Goal: Task Accomplishment & Management: Use online tool/utility

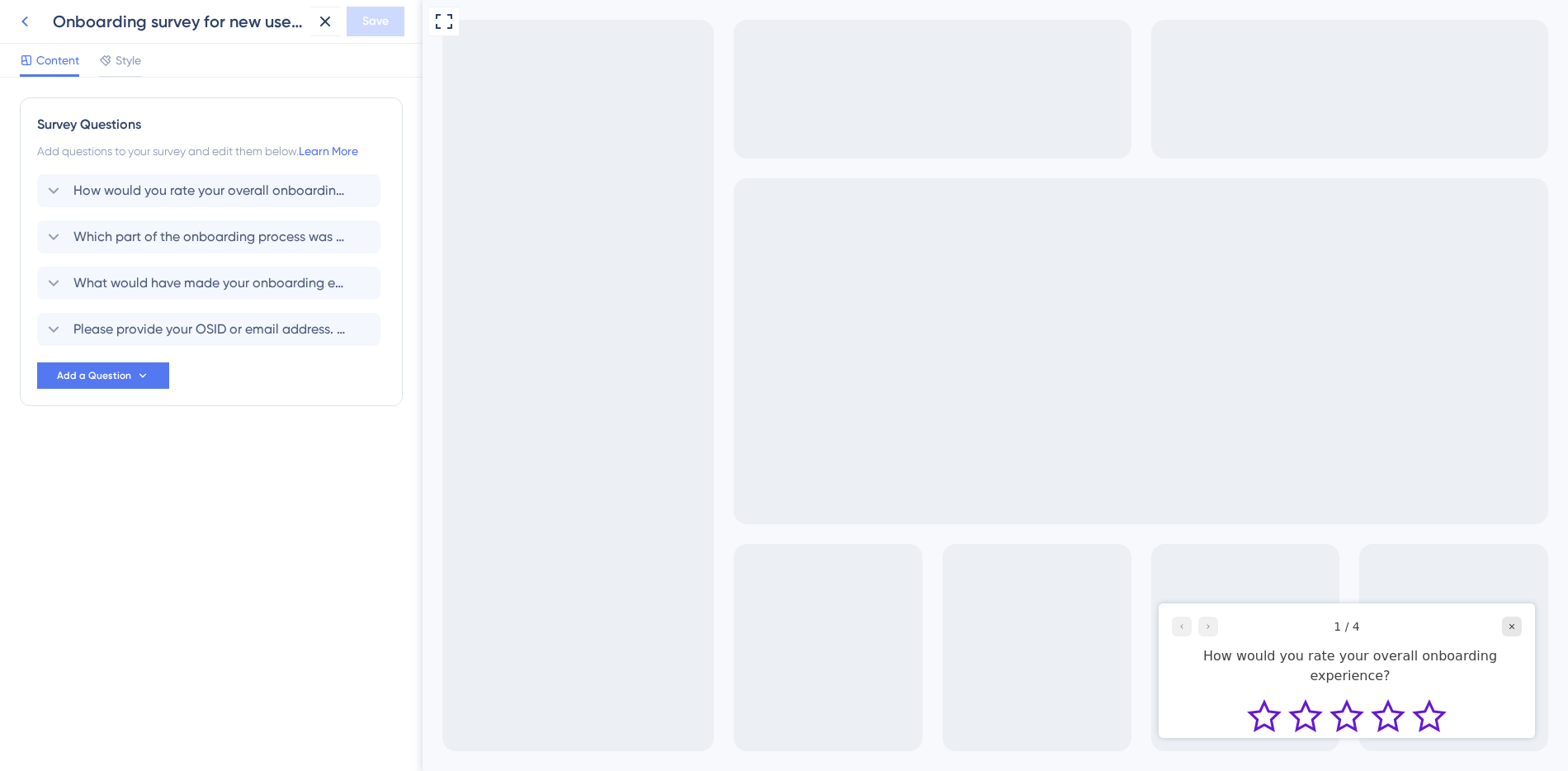
click at [23, 23] on icon at bounding box center [25, 22] width 7 height 11
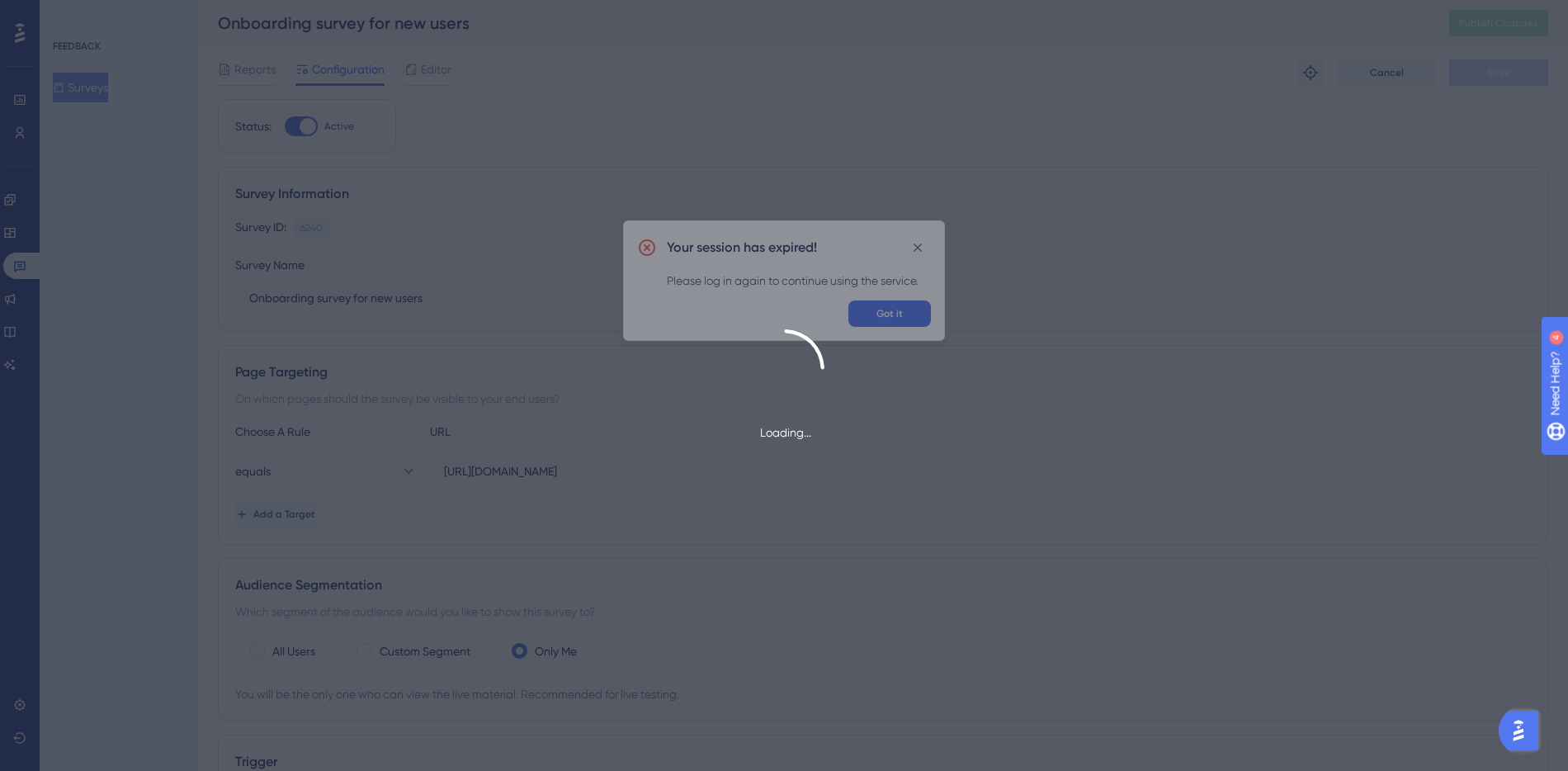
click at [915, 250] on div "Loading..." at bounding box center [784, 386] width 1568 height 771
click at [885, 313] on div "Loading..." at bounding box center [784, 386] width 1568 height 771
click at [888, 313] on div "Loading..." at bounding box center [784, 386] width 1568 height 771
click at [902, 311] on div "Loading..." at bounding box center [784, 386] width 1568 height 771
click at [893, 315] on div "Loading..." at bounding box center [784, 386] width 1568 height 771
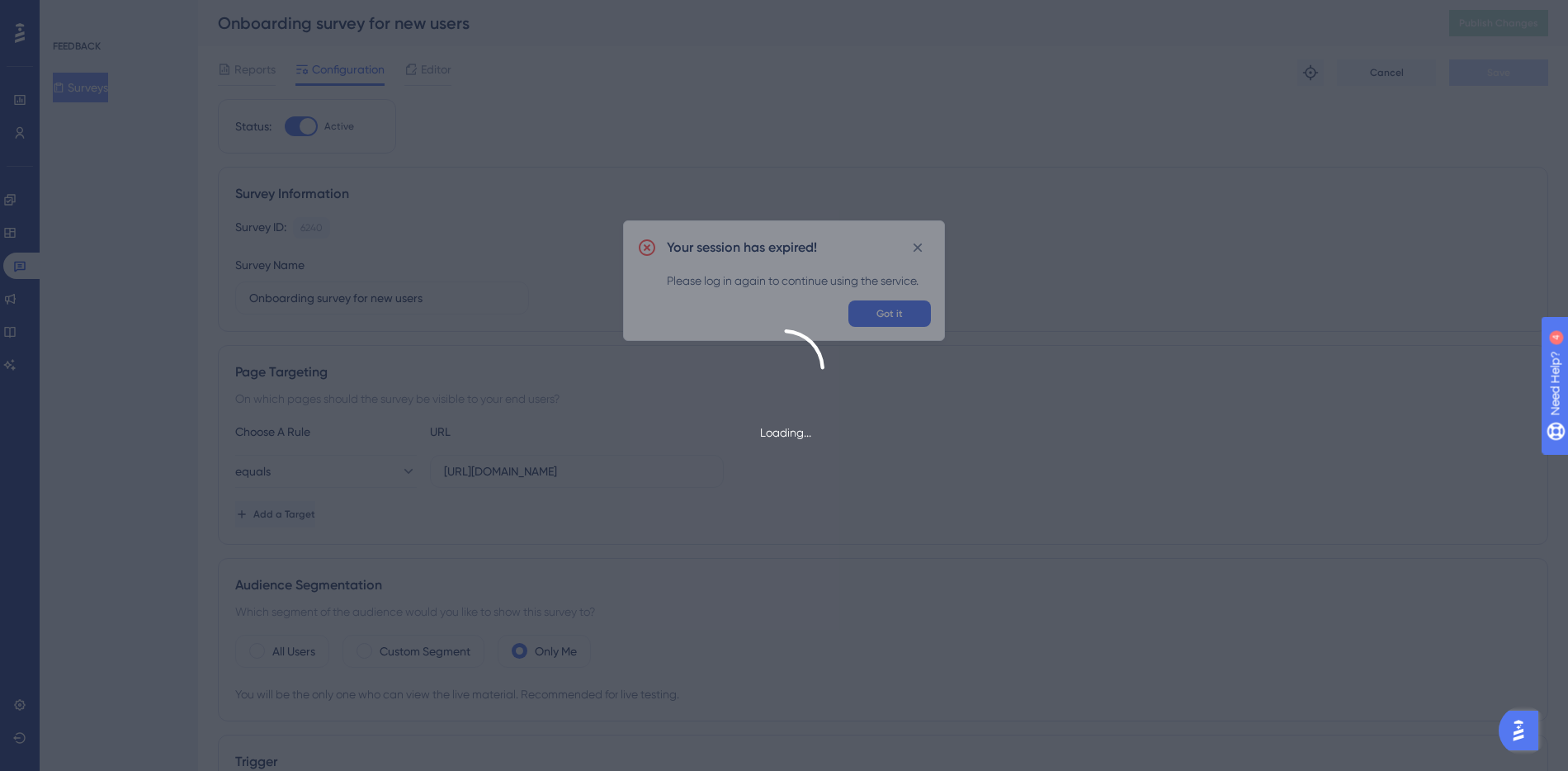
click at [893, 315] on div "Loading..." at bounding box center [784, 386] width 1568 height 771
click at [913, 245] on div "Loading..." at bounding box center [784, 386] width 1568 height 771
click at [918, 245] on div "Loading..." at bounding box center [784, 386] width 1568 height 771
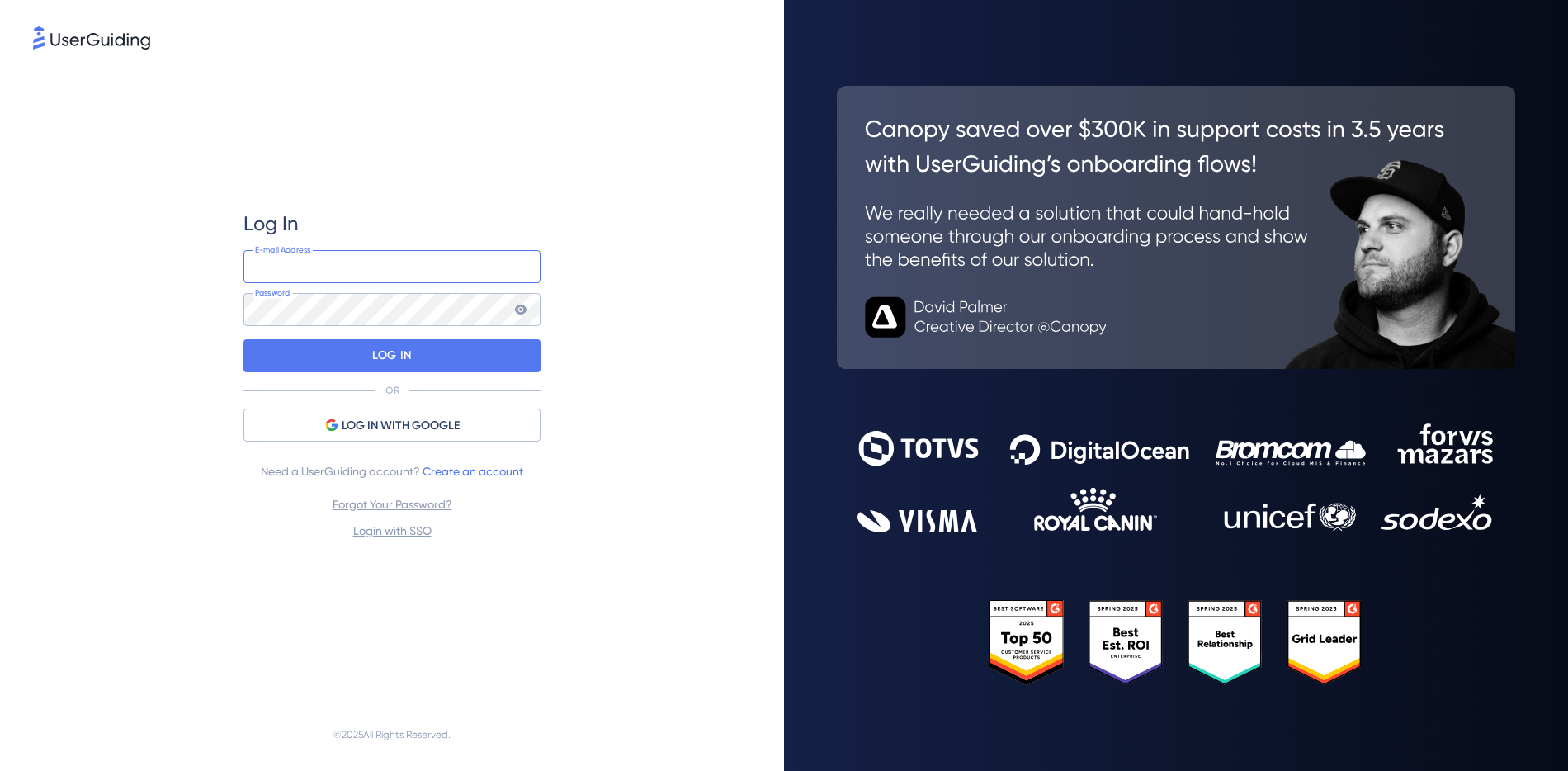
click at [357, 255] on input "email" at bounding box center [392, 266] width 297 height 33
click at [357, 261] on input "email" at bounding box center [392, 266] width 297 height 33
type input "[EMAIL_ADDRESS][DOMAIN_NAME]"
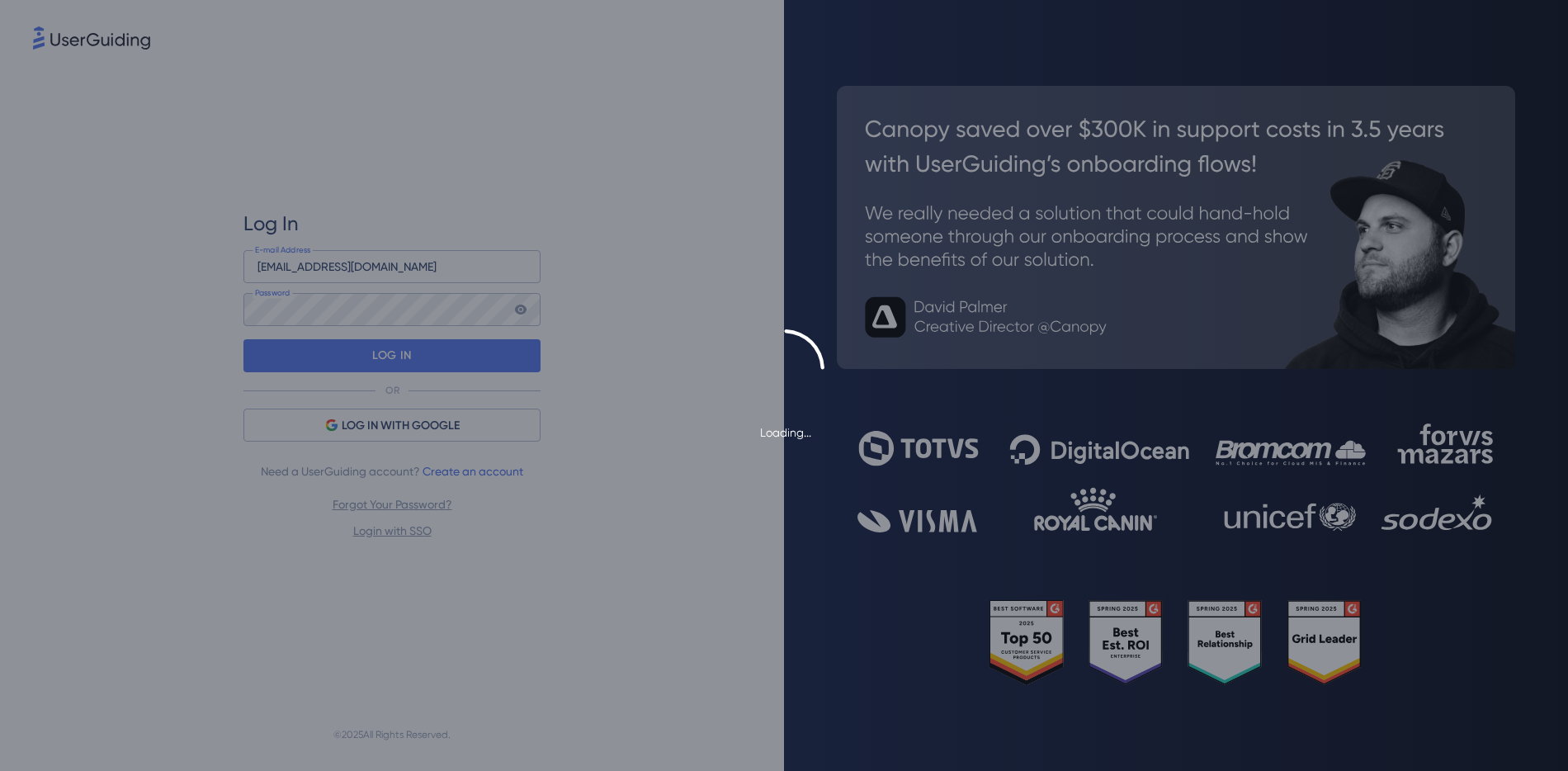
click at [394, 353] on div "Loading..." at bounding box center [784, 386] width 1568 height 113
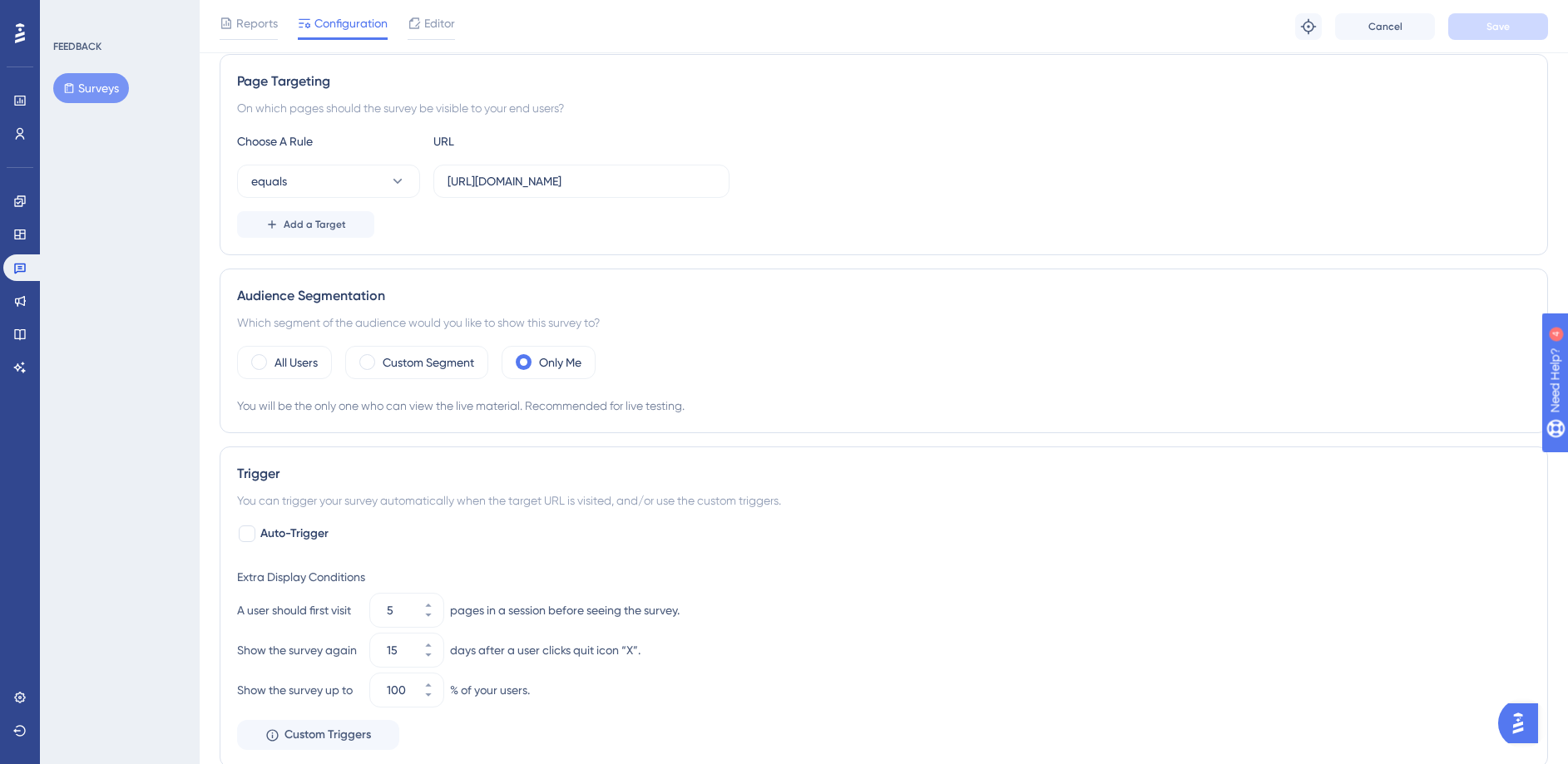
scroll to position [305, 0]
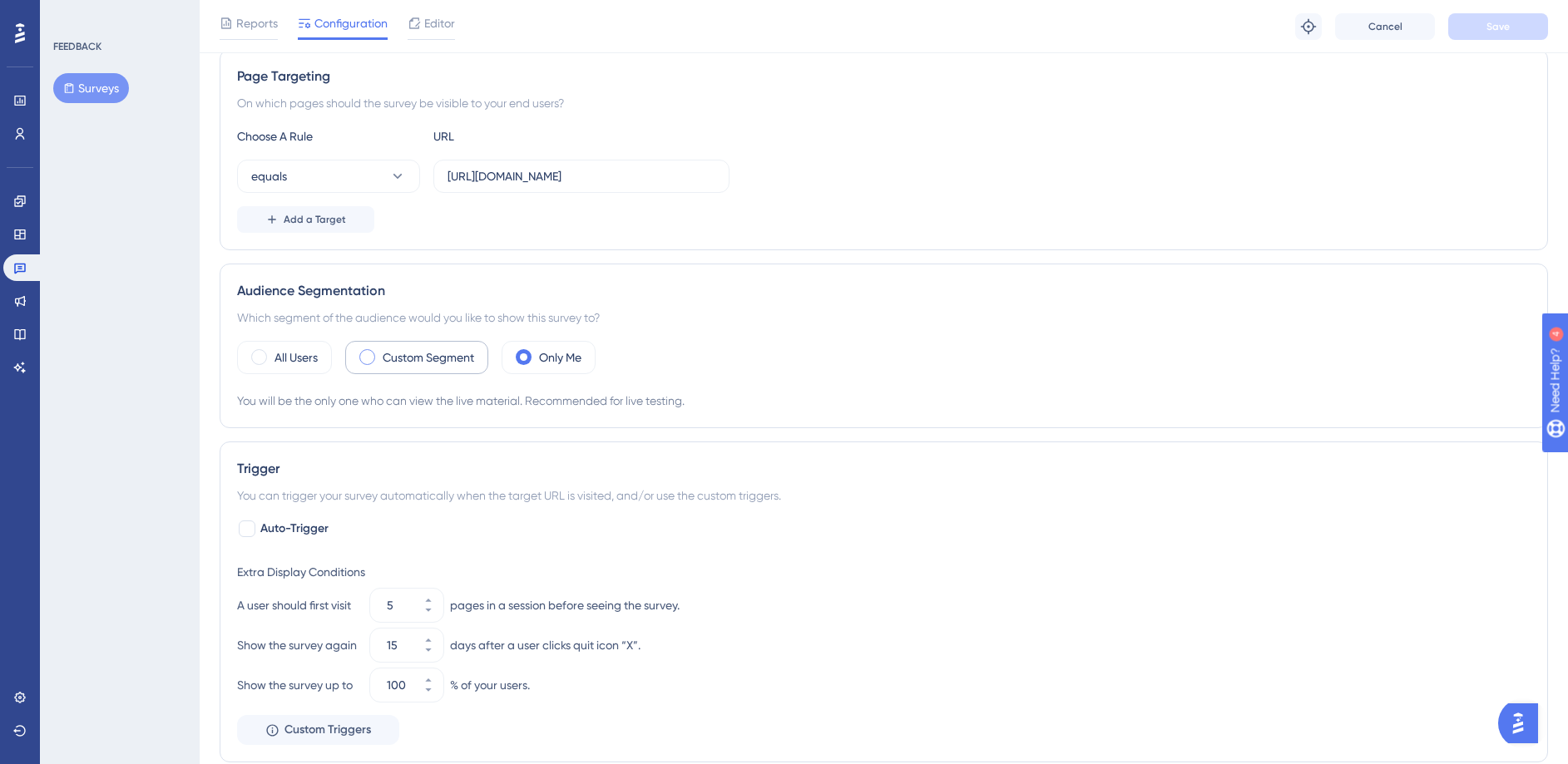
click at [373, 350] on div "Custom Segment" at bounding box center [416, 357] width 143 height 33
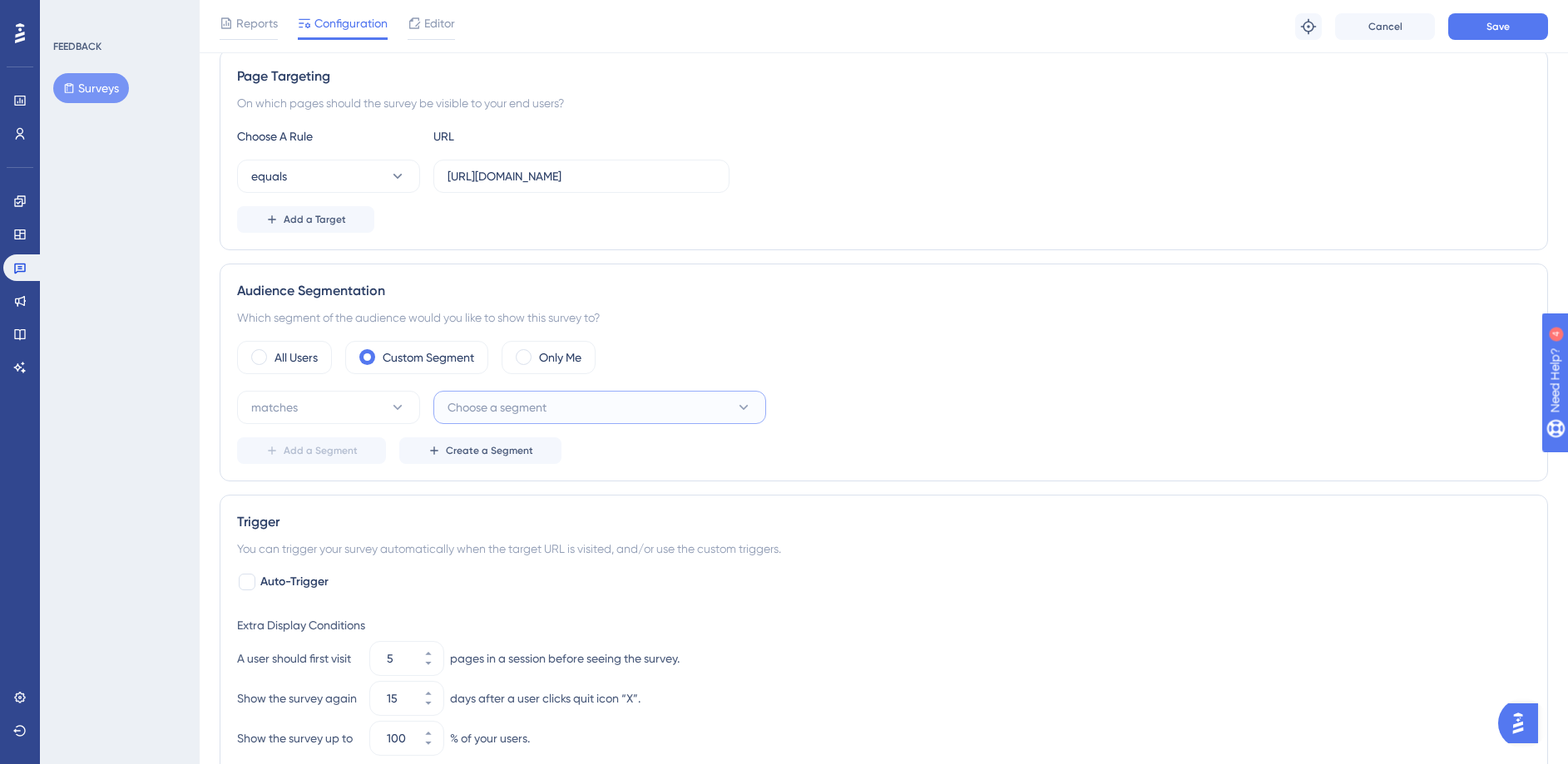
click at [513, 407] on span "Choose a segment" at bounding box center [497, 407] width 99 height 20
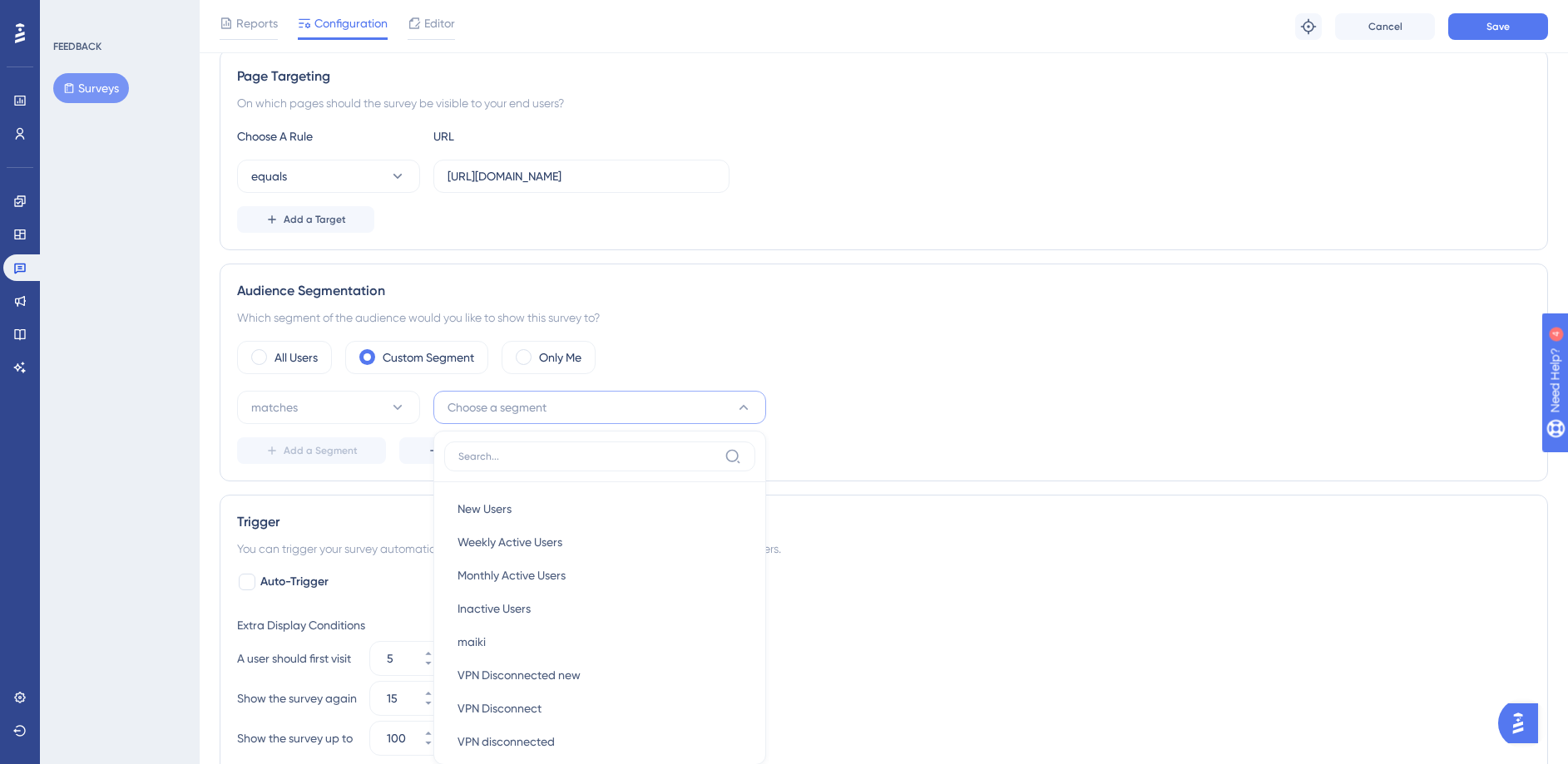
scroll to position [518, 0]
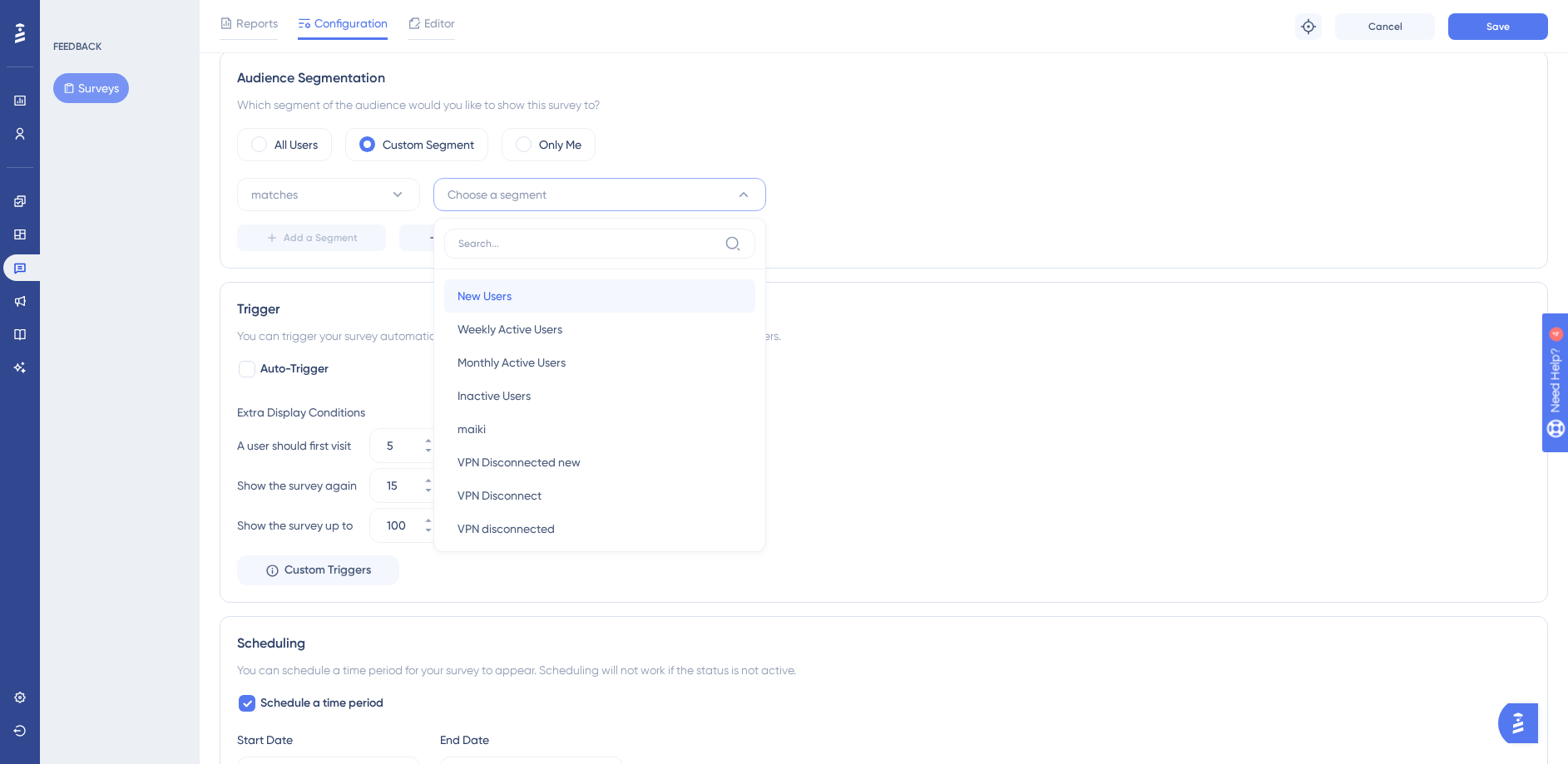
click at [540, 304] on div "New Users New Users" at bounding box center [599, 295] width 284 height 33
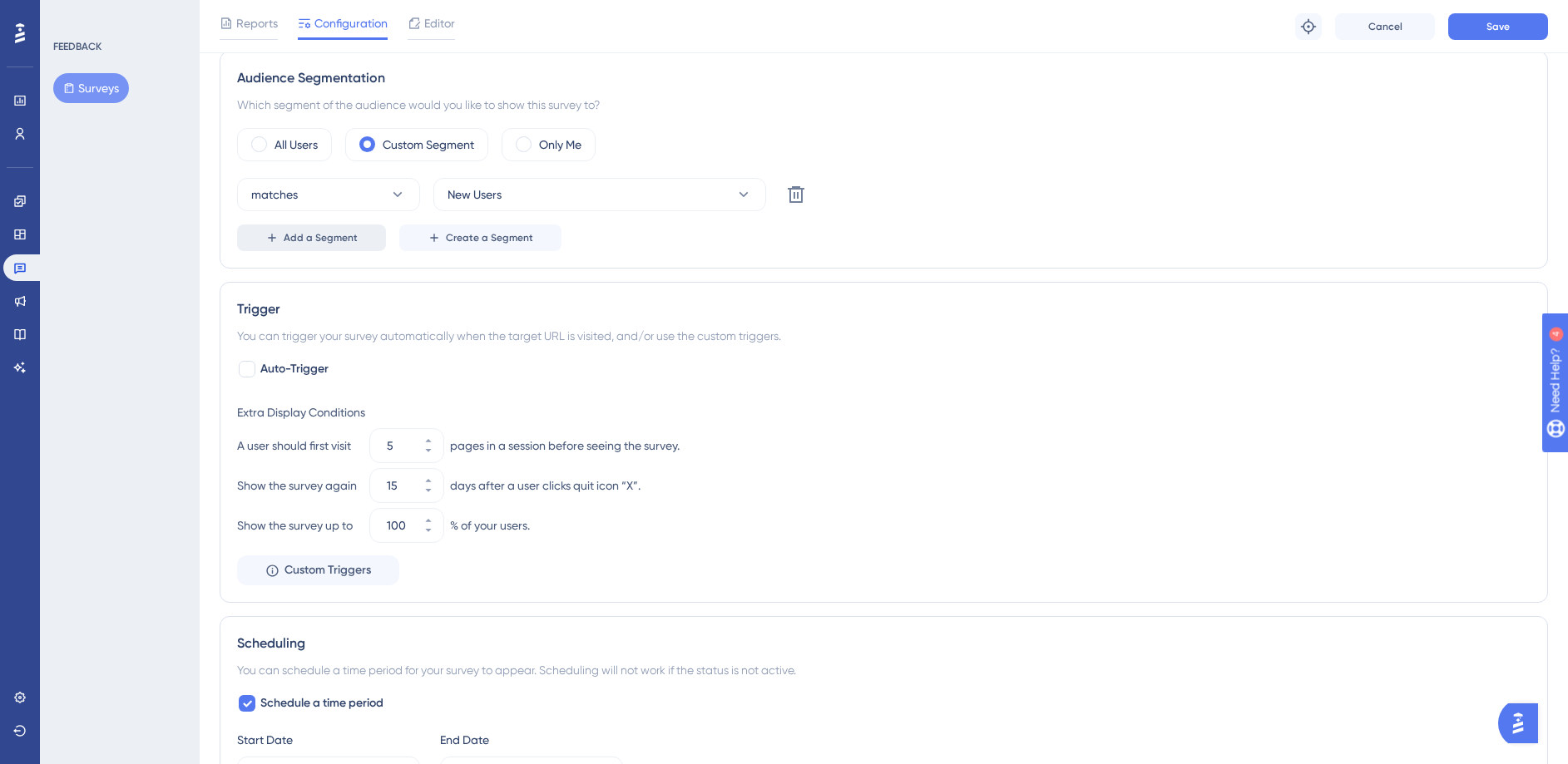
click at [324, 237] on span "Add a Segment" at bounding box center [320, 237] width 74 height 13
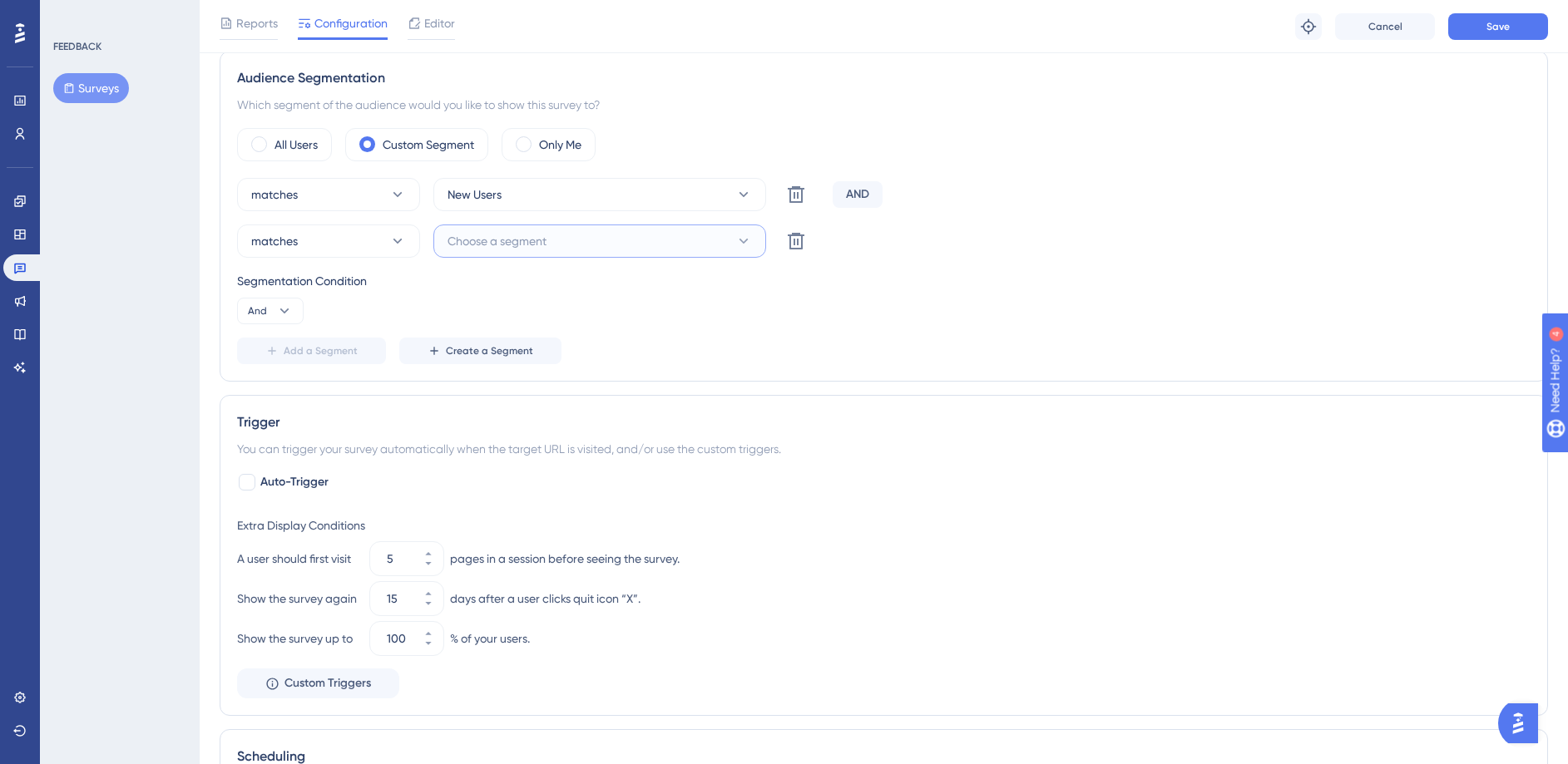
click at [513, 242] on span "Choose a segment" at bounding box center [497, 241] width 99 height 20
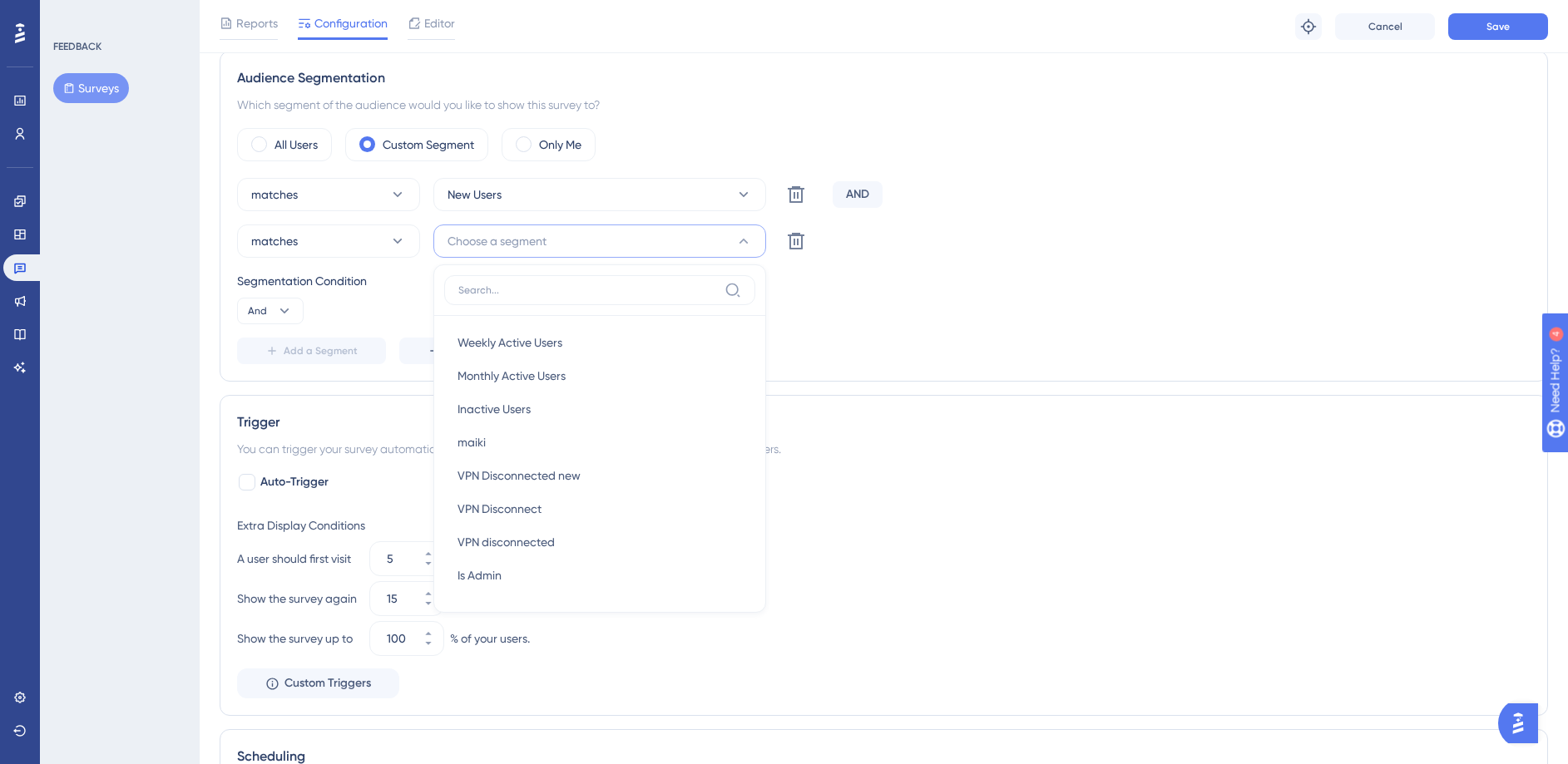
scroll to position [572, 0]
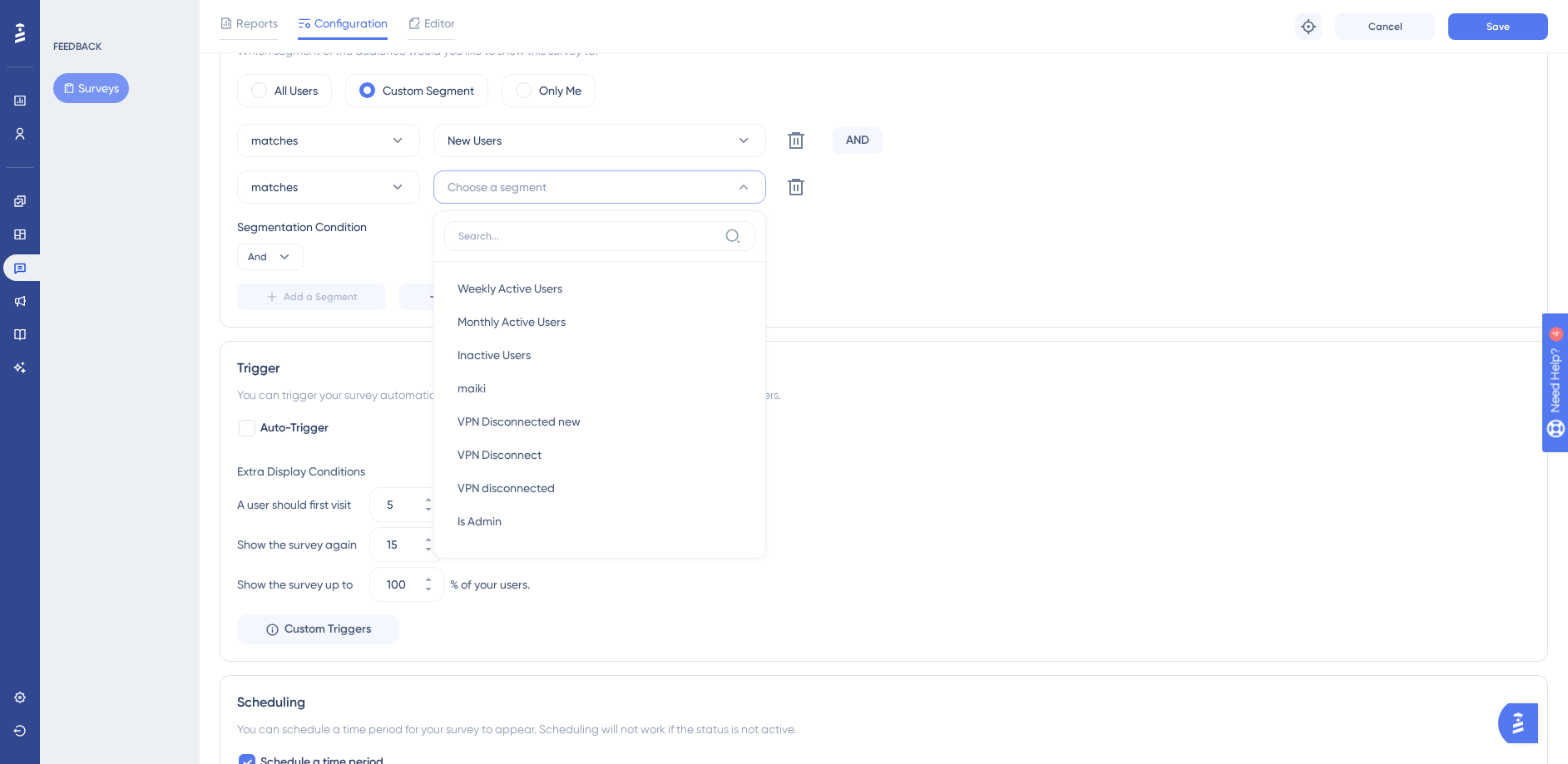
click at [899, 239] on div "Segmentation Condition And" at bounding box center [883, 243] width 1293 height 54
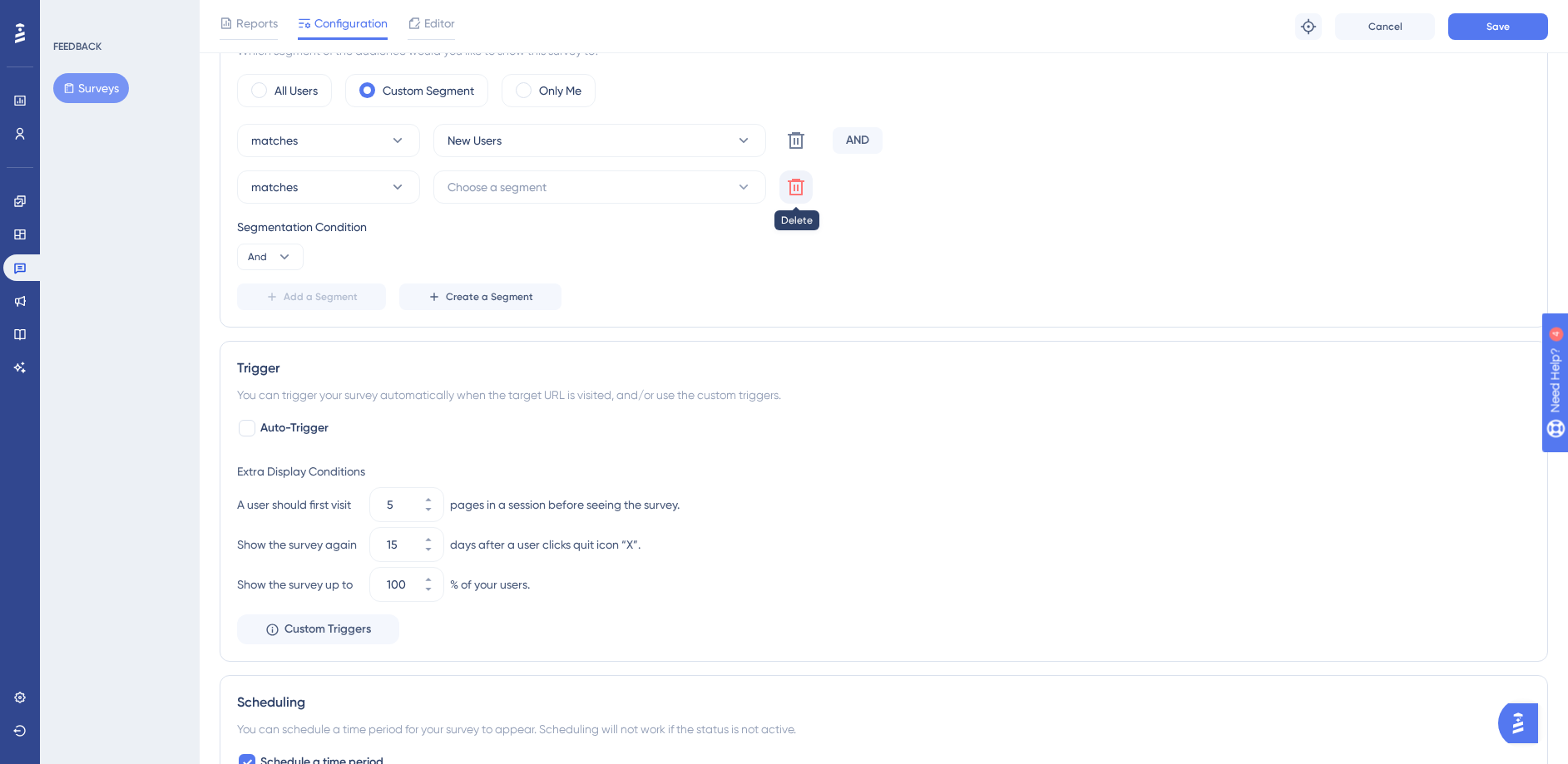
click at [790, 188] on icon at bounding box center [796, 187] width 17 height 17
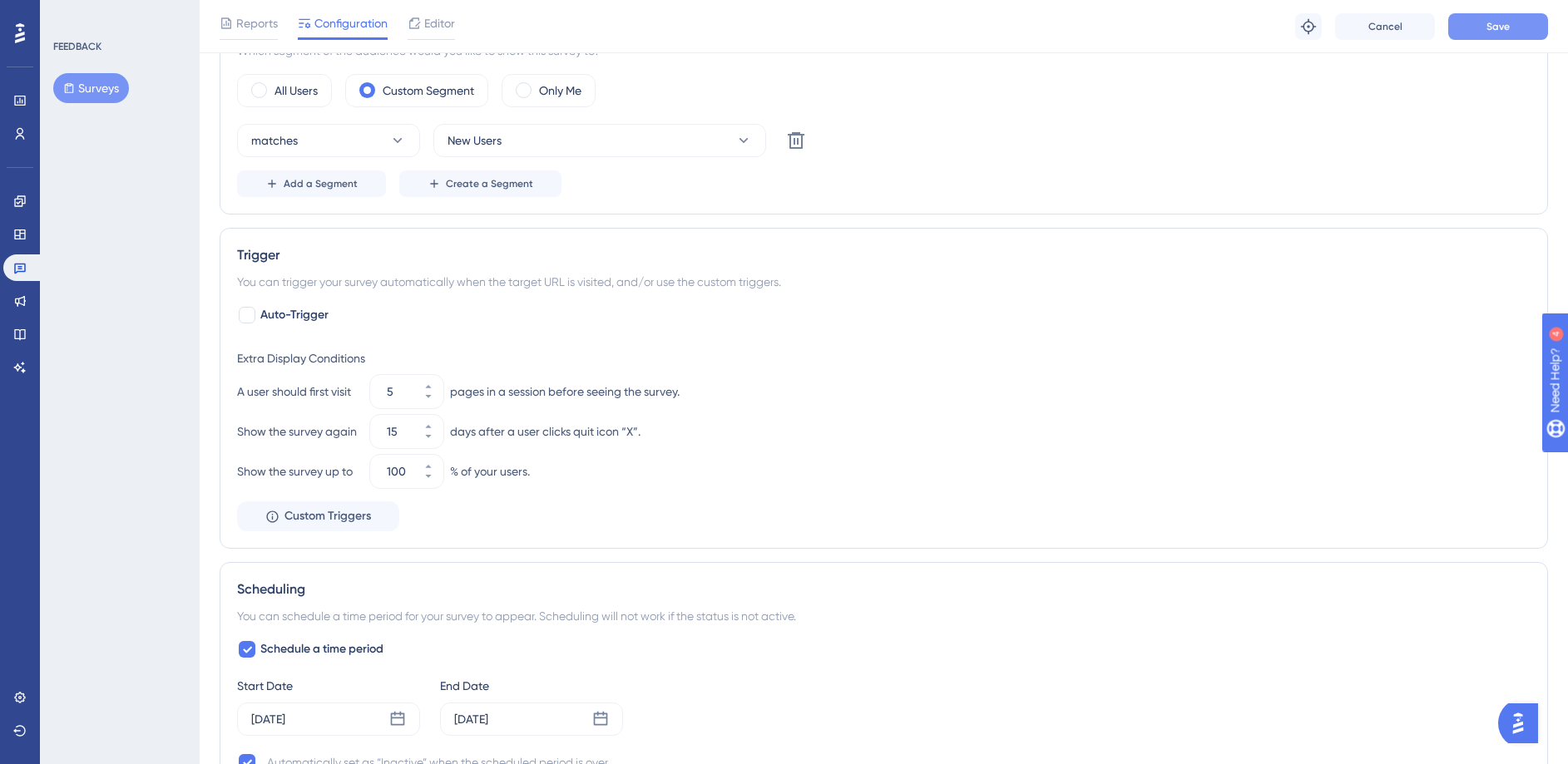
click at [1484, 31] on button "Save" at bounding box center [1497, 26] width 99 height 27
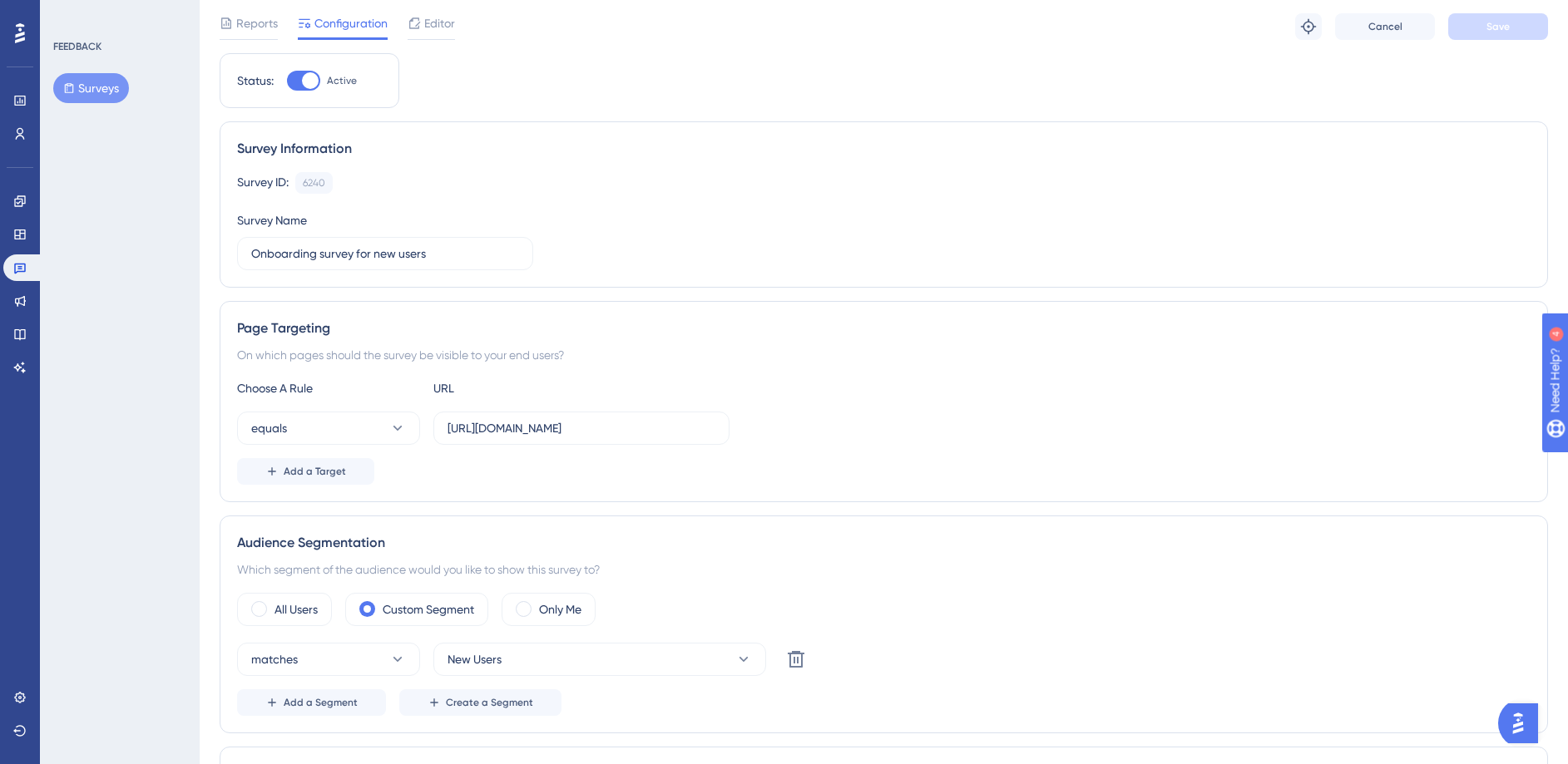
scroll to position [0, 0]
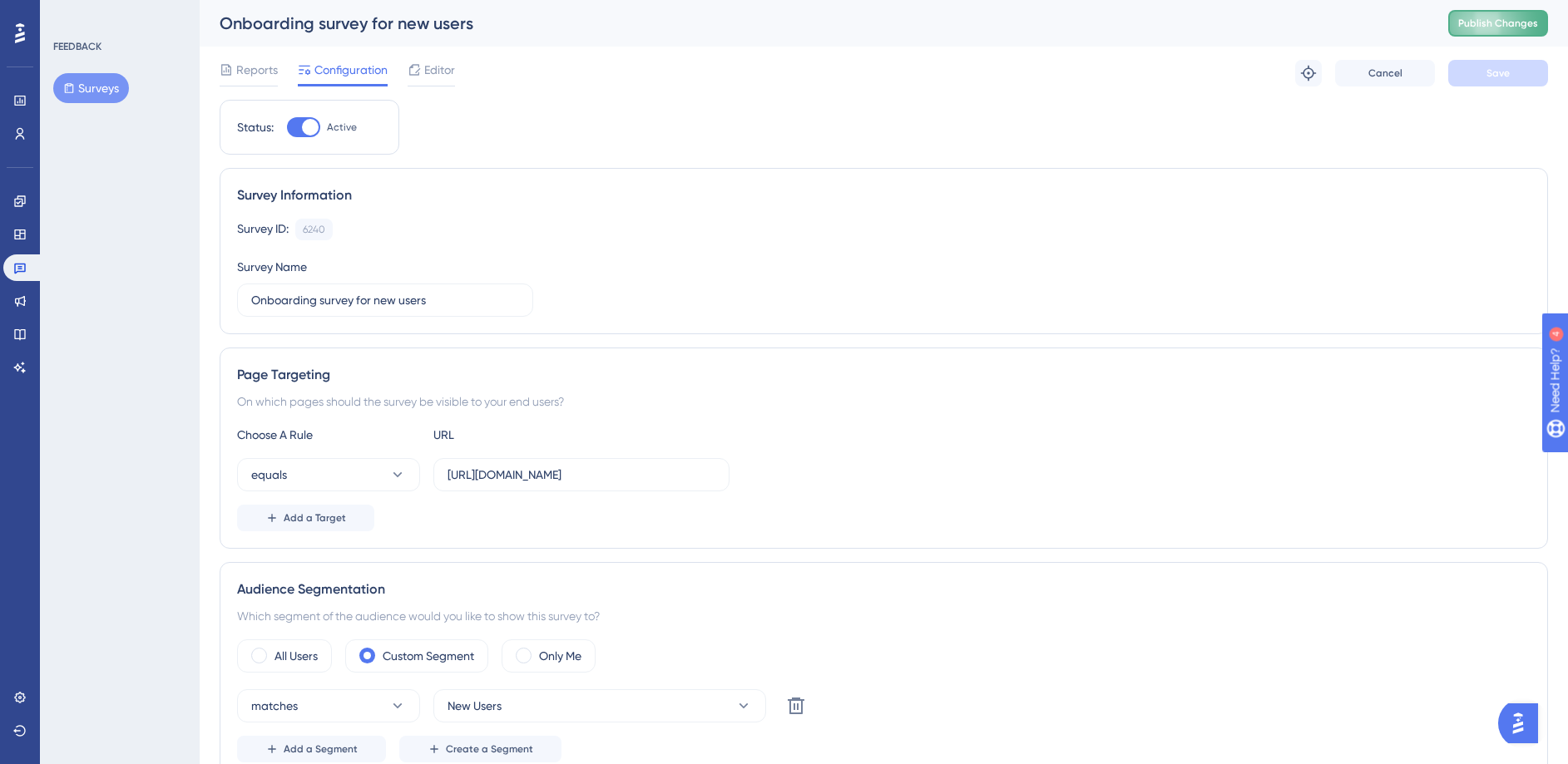
click at [1506, 28] on span "Publish Changes" at bounding box center [1497, 23] width 79 height 13
click at [315, 520] on span "Add a Target" at bounding box center [314, 518] width 63 height 13
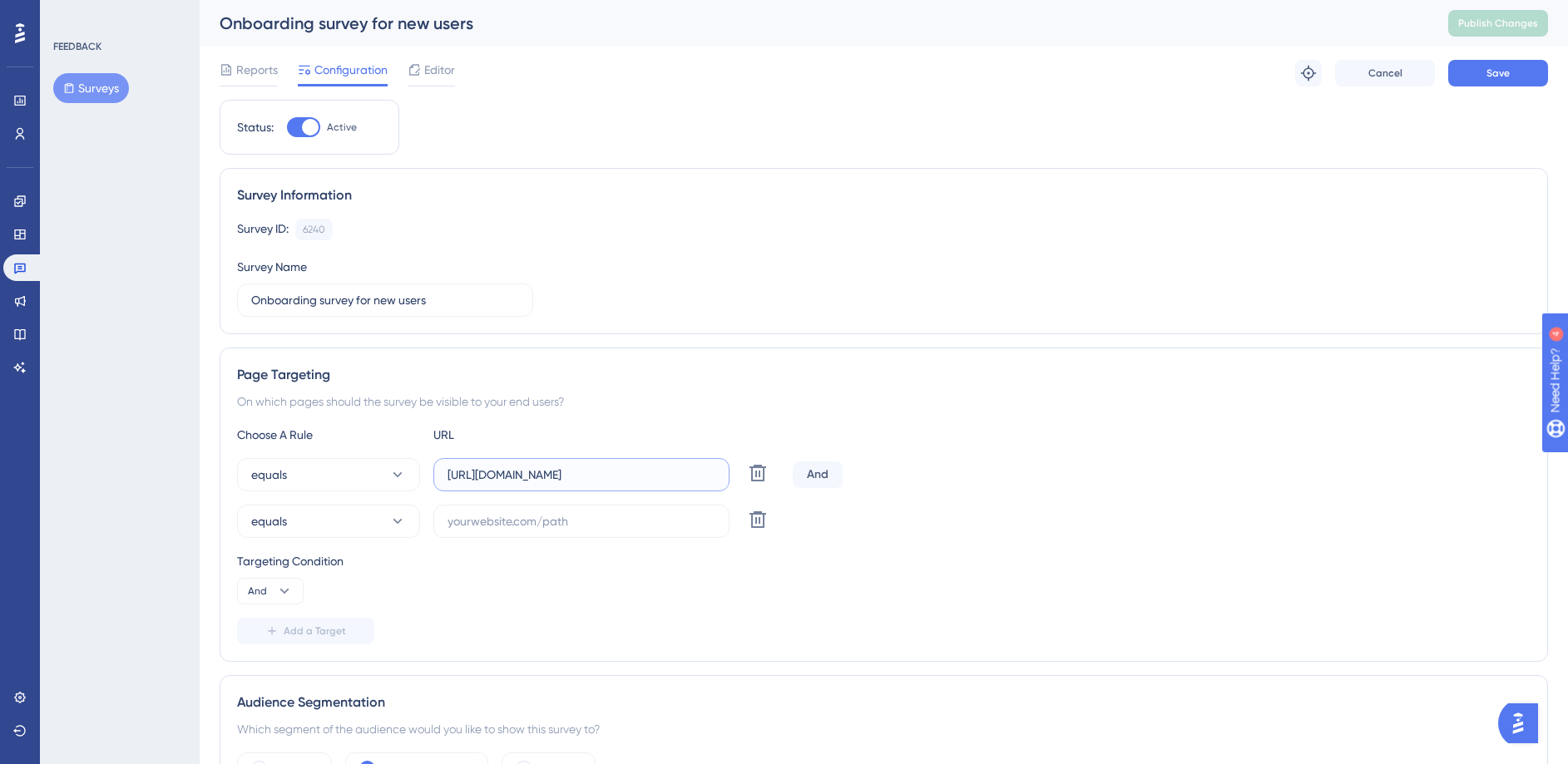
click at [708, 473] on input "[URL][DOMAIN_NAME]" at bounding box center [580, 475] width 267 height 18
drag, startPoint x: 708, startPoint y: 473, endPoint x: 319, endPoint y: 473, distance: 389.0
click at [319, 473] on div "equals [URL][DOMAIN_NAME] Delete" at bounding box center [512, 474] width 549 height 33
click at [555, 525] on input "text" at bounding box center [580, 522] width 267 height 18
paste input "[URL][DOMAIN_NAME]"
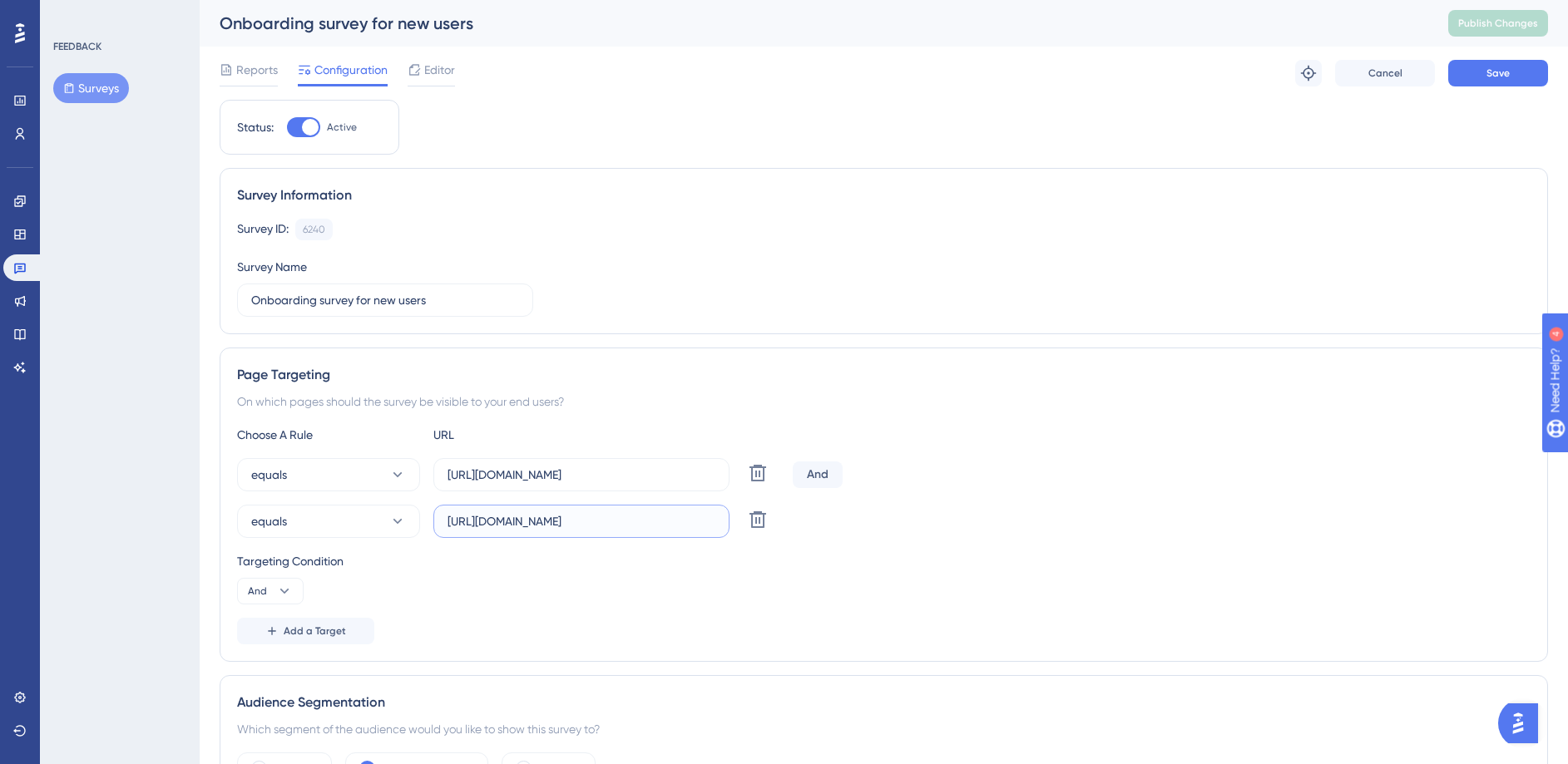
click at [535, 526] on input "[URL][DOMAIN_NAME]" at bounding box center [580, 522] width 267 height 18
click at [529, 522] on input "[URL][DOMAIN_NAME]" at bounding box center [580, 522] width 267 height 18
type input "[URL][DOMAIN_NAME]"
click at [1125, 410] on div "On which pages should the survey be visible to your end users?" at bounding box center [883, 401] width 1293 height 20
click at [1469, 75] on button "Save" at bounding box center [1497, 73] width 99 height 27
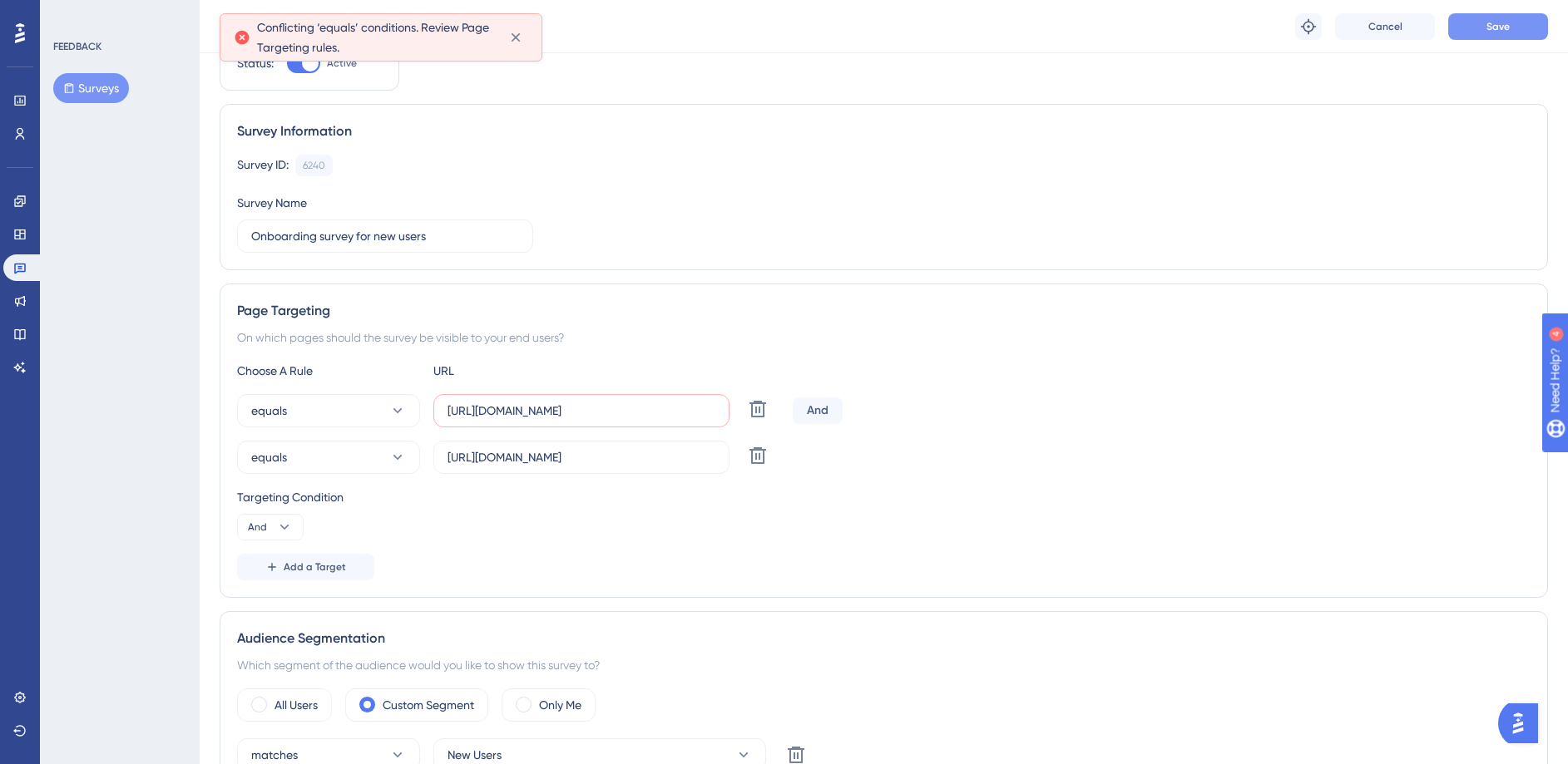
scroll to position [93, 0]
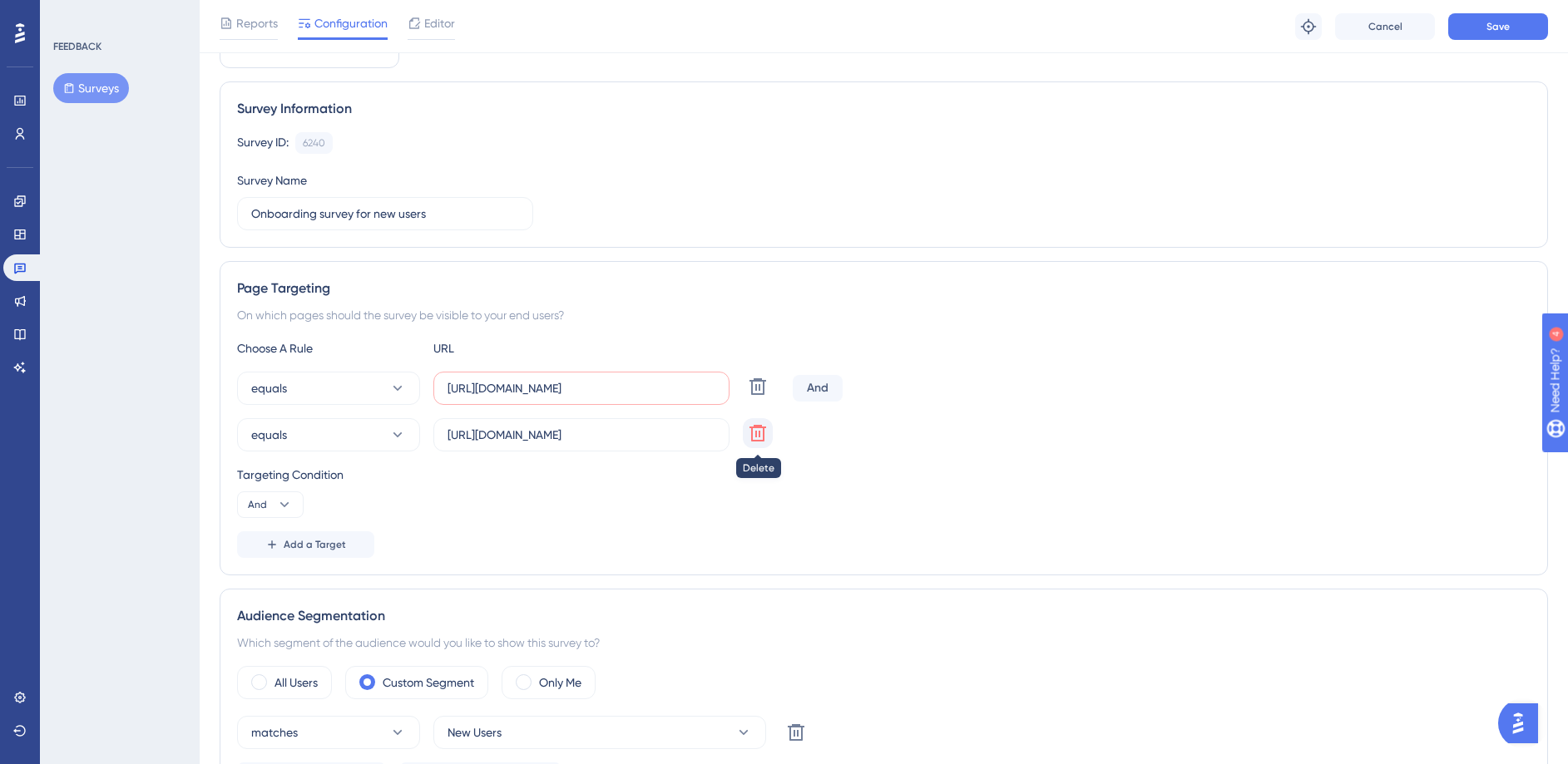
click at [759, 438] on icon at bounding box center [757, 433] width 20 height 20
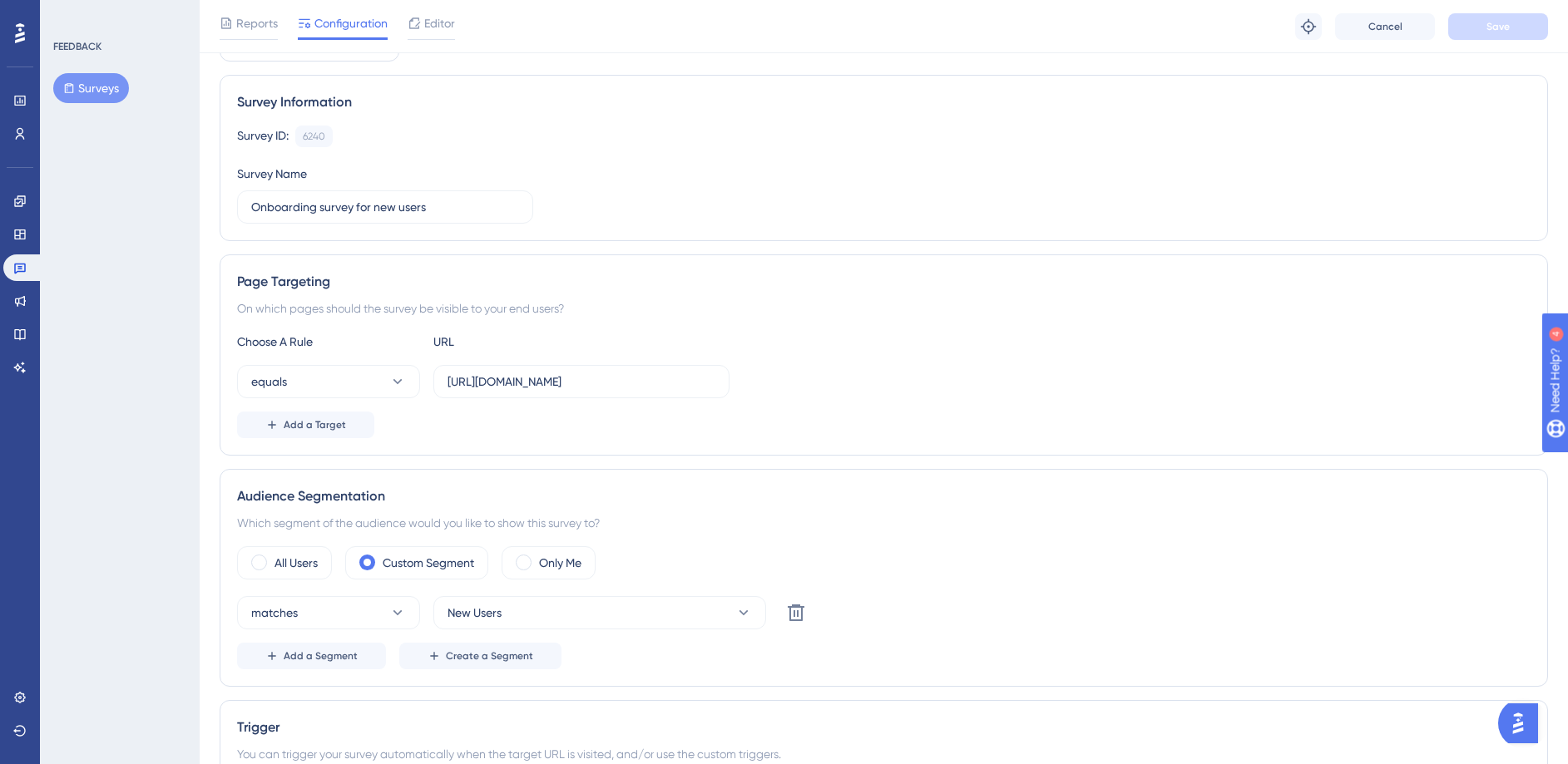
scroll to position [0, 0]
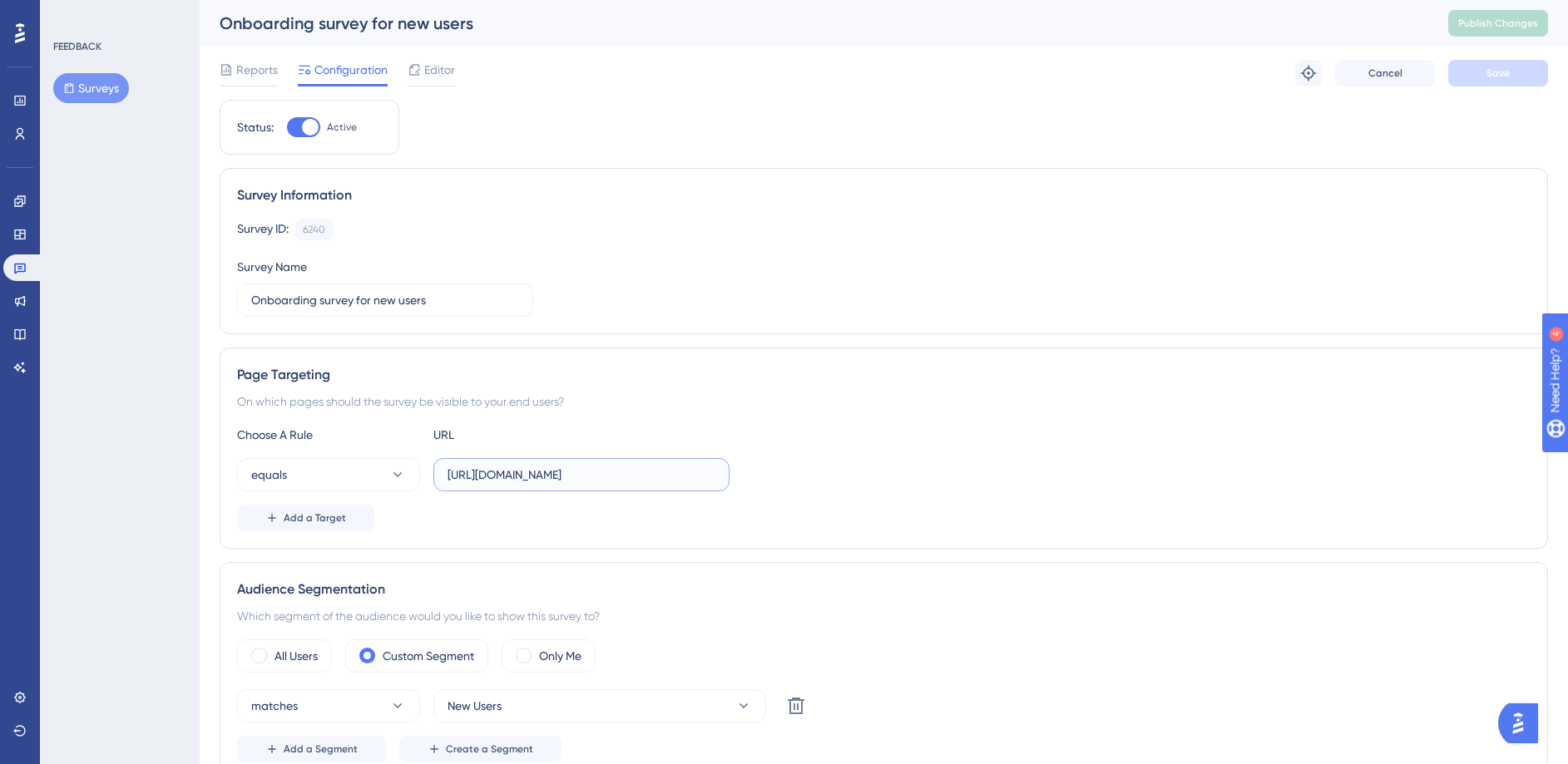
click at [528, 477] on input "[URL][DOMAIN_NAME]" at bounding box center [580, 475] width 267 height 18
type input "[URL][DOMAIN_NAME]"
click at [841, 453] on div "Choose A Rule URL equals [URL][DOMAIN_NAME] Add a Target" at bounding box center [883, 478] width 1293 height 106
click at [1508, 72] on button "Save" at bounding box center [1497, 73] width 99 height 27
click at [1517, 28] on span "Publish Changes" at bounding box center [1497, 23] width 79 height 13
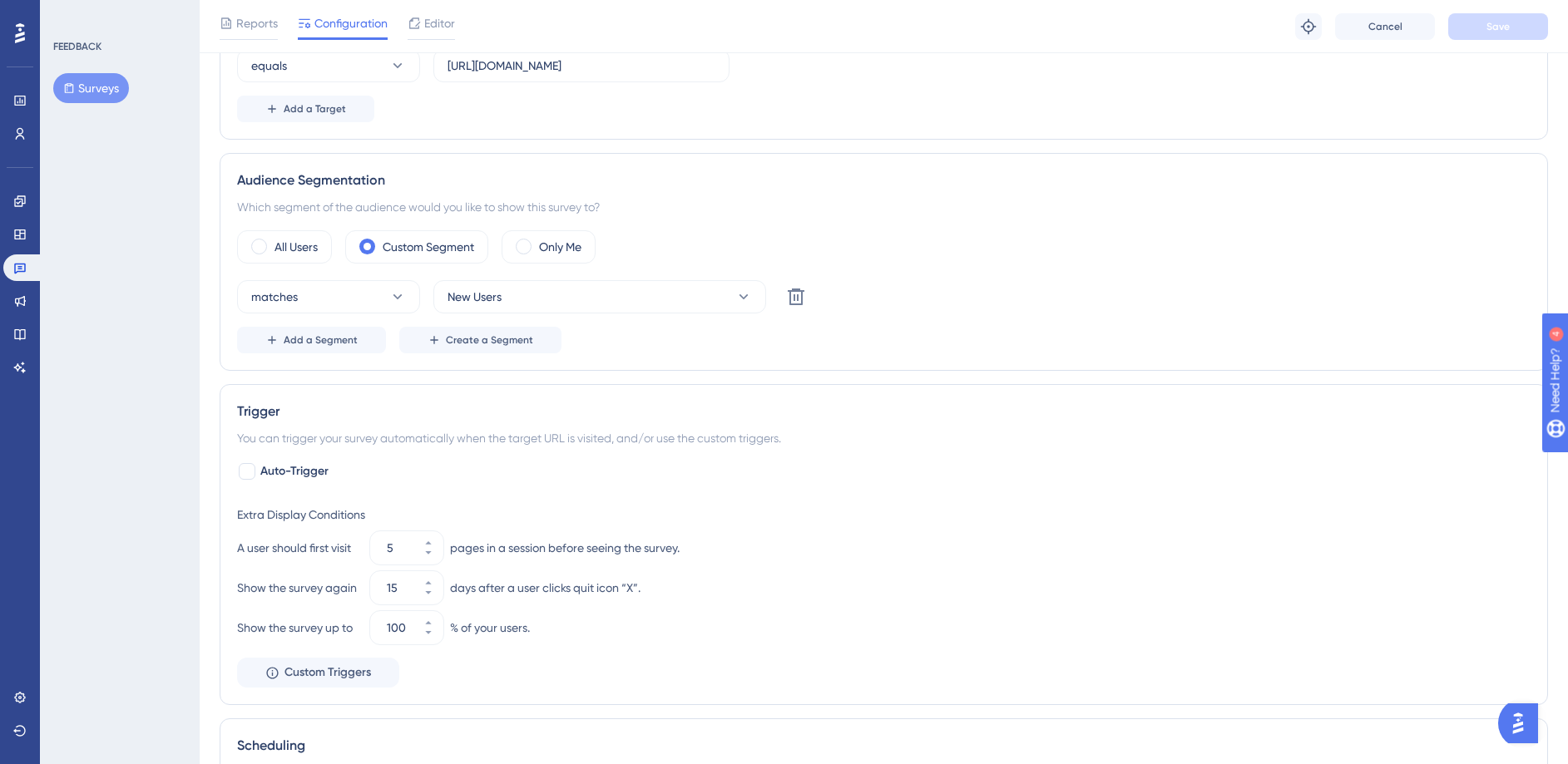
scroll to position [417, 0]
